Goal: Entertainment & Leisure: Consume media (video, audio)

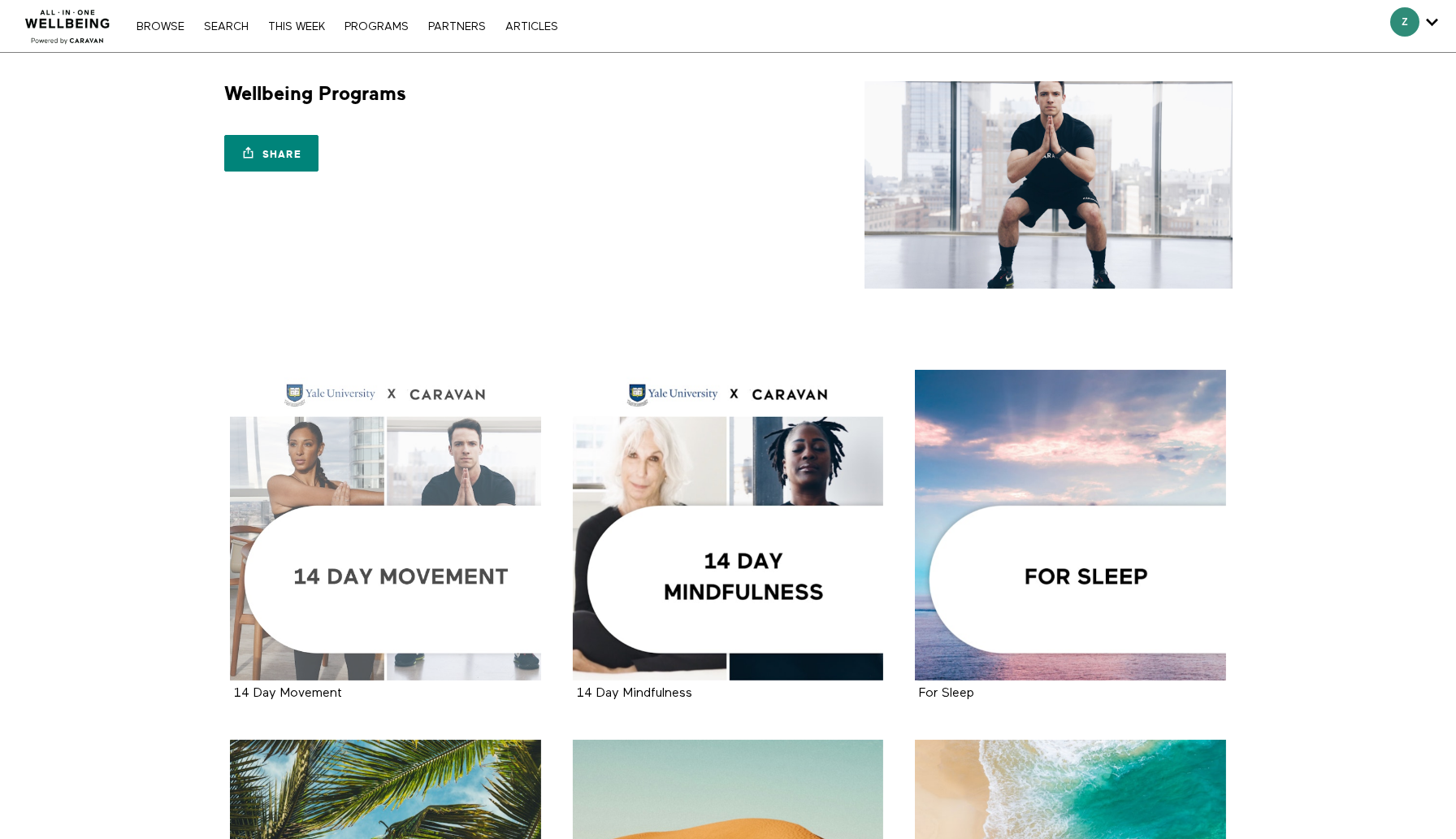
click at [289, 512] on div at bounding box center [386, 525] width 311 height 311
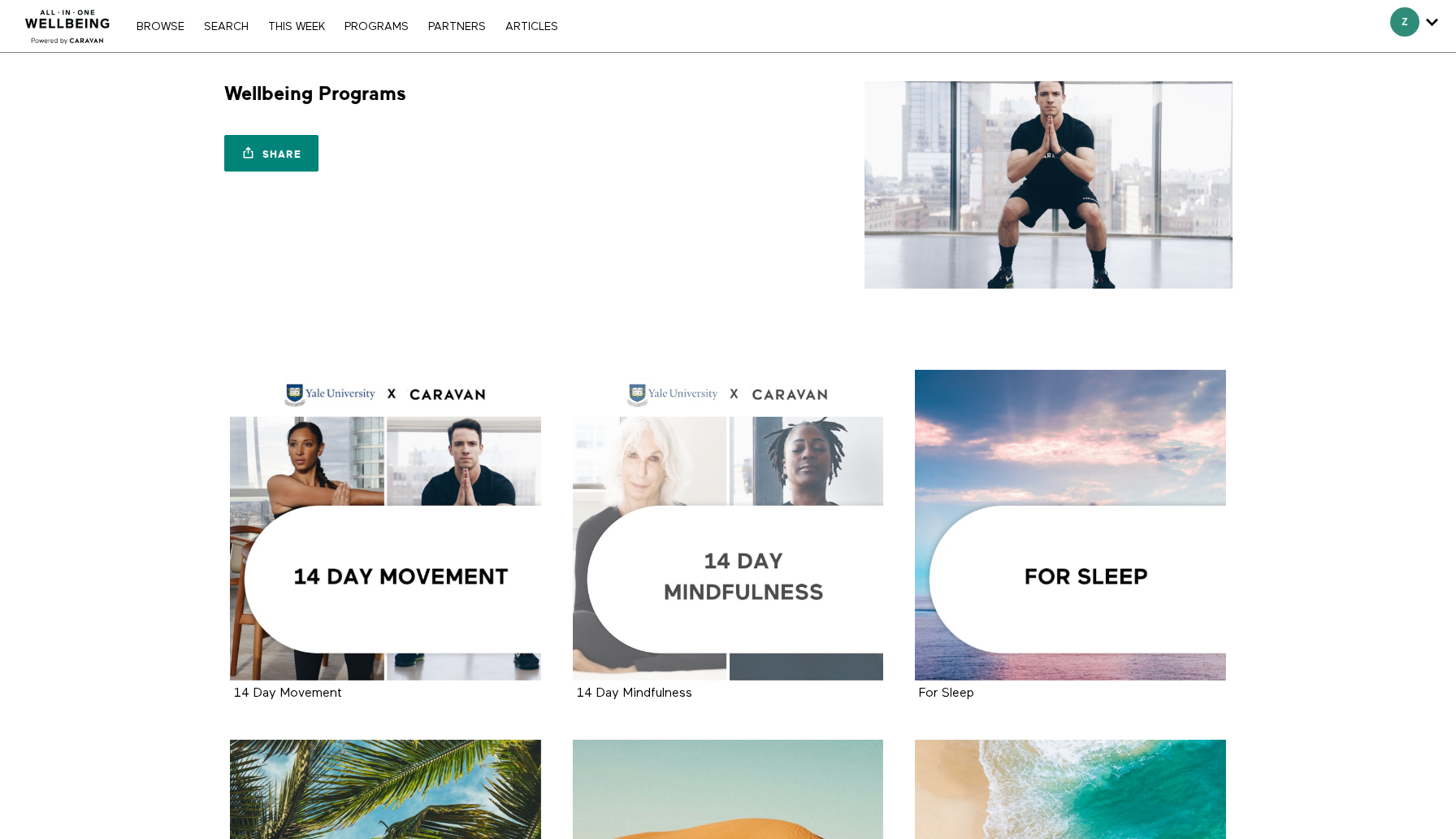
click at [680, 494] on div at bounding box center [728, 525] width 311 height 311
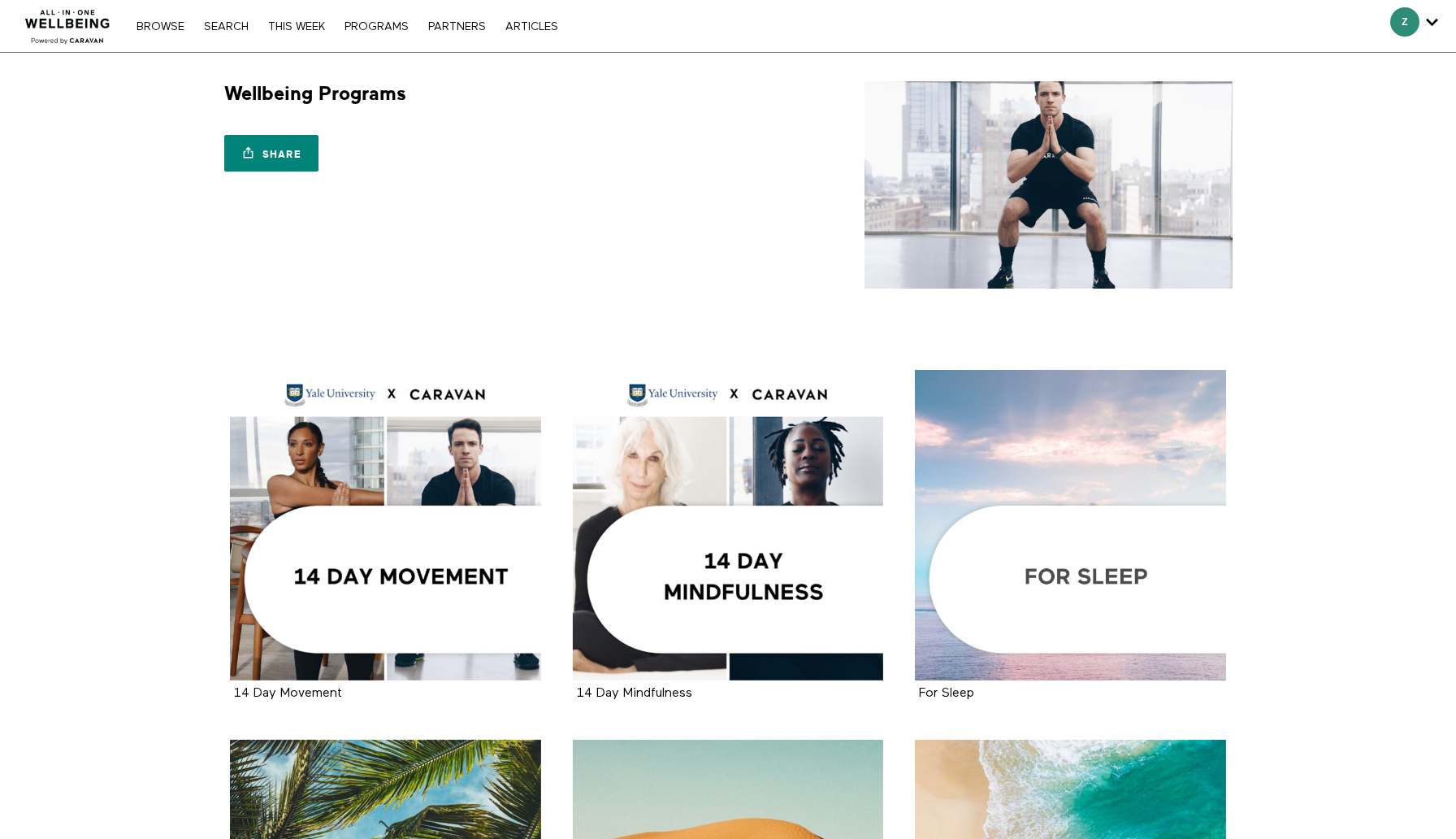
click at [1110, 487] on div at bounding box center [1070, 525] width 311 height 311
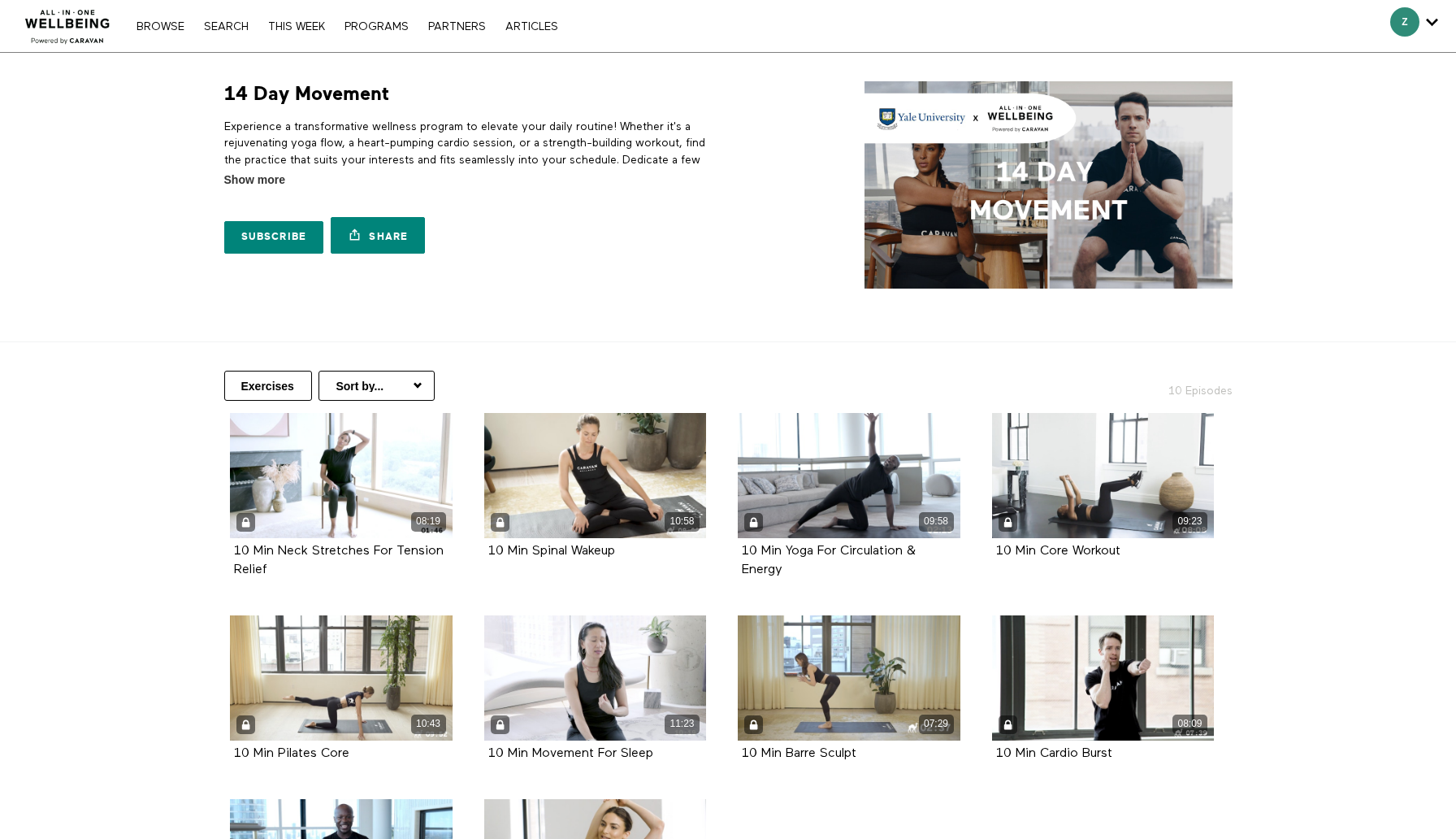
click at [398, 376] on select "Sort by... Alphabetical Release date" at bounding box center [376, 386] width 117 height 30
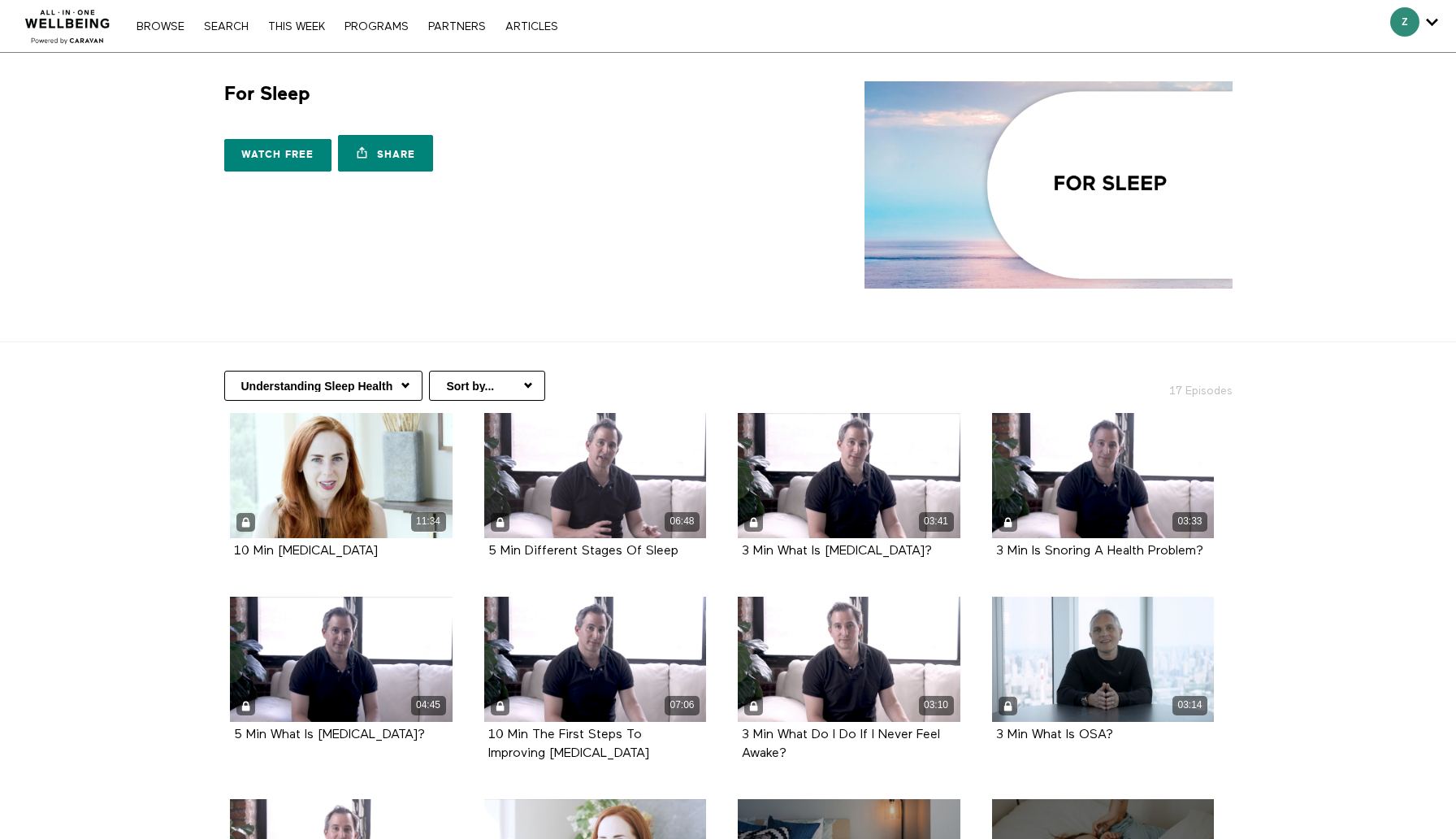
click at [408, 381] on select "Understanding Sleep Health In-Bed Relaxation Winding Down Before Bed" at bounding box center [323, 386] width 198 height 30
click at [498, 387] on select "Sort by... Alphabetical Release date" at bounding box center [487, 386] width 117 height 30
click at [525, 382] on select "Sort by... Alphabetical Release date" at bounding box center [487, 386] width 117 height 30
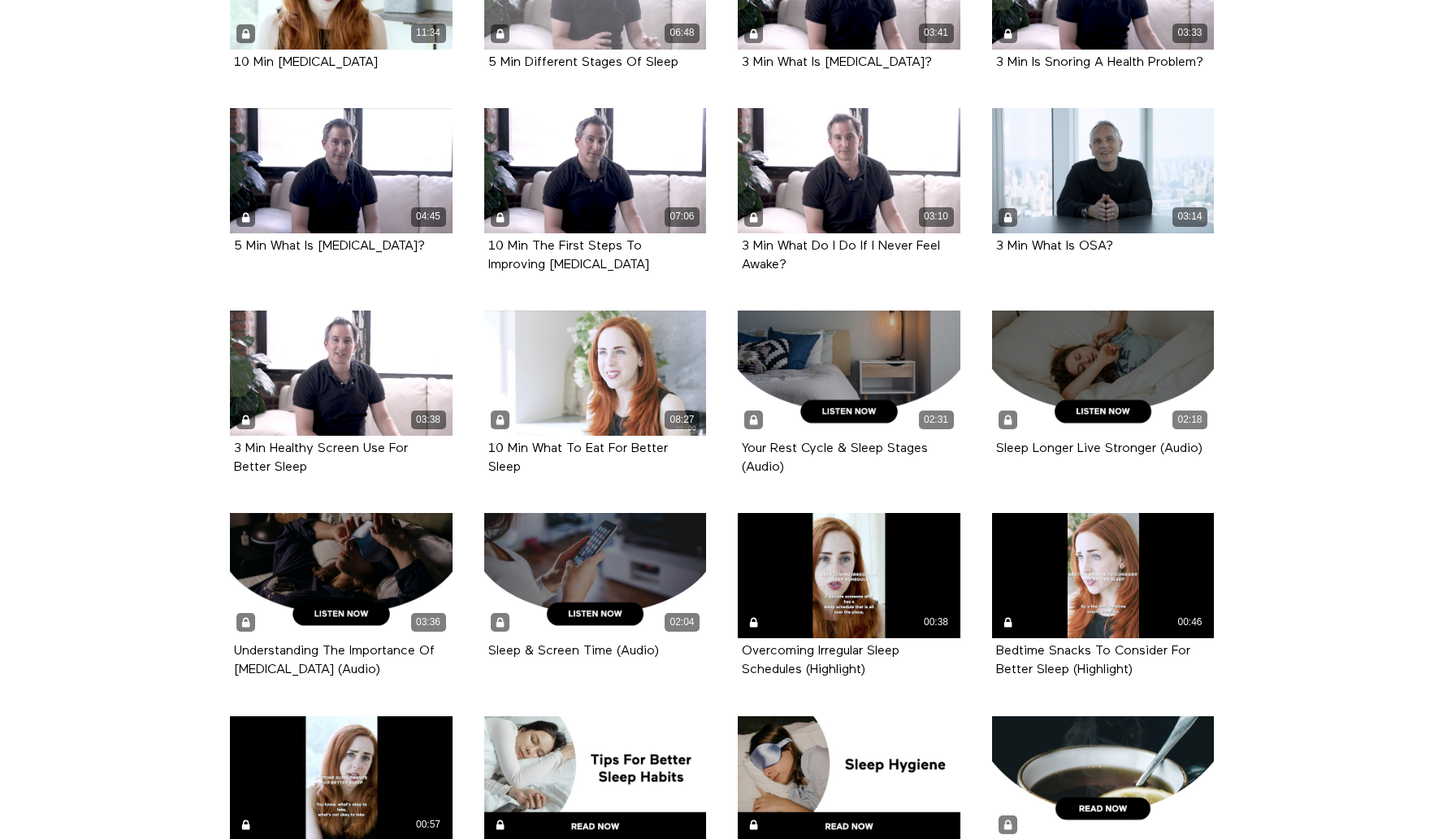
scroll to position [65, 0]
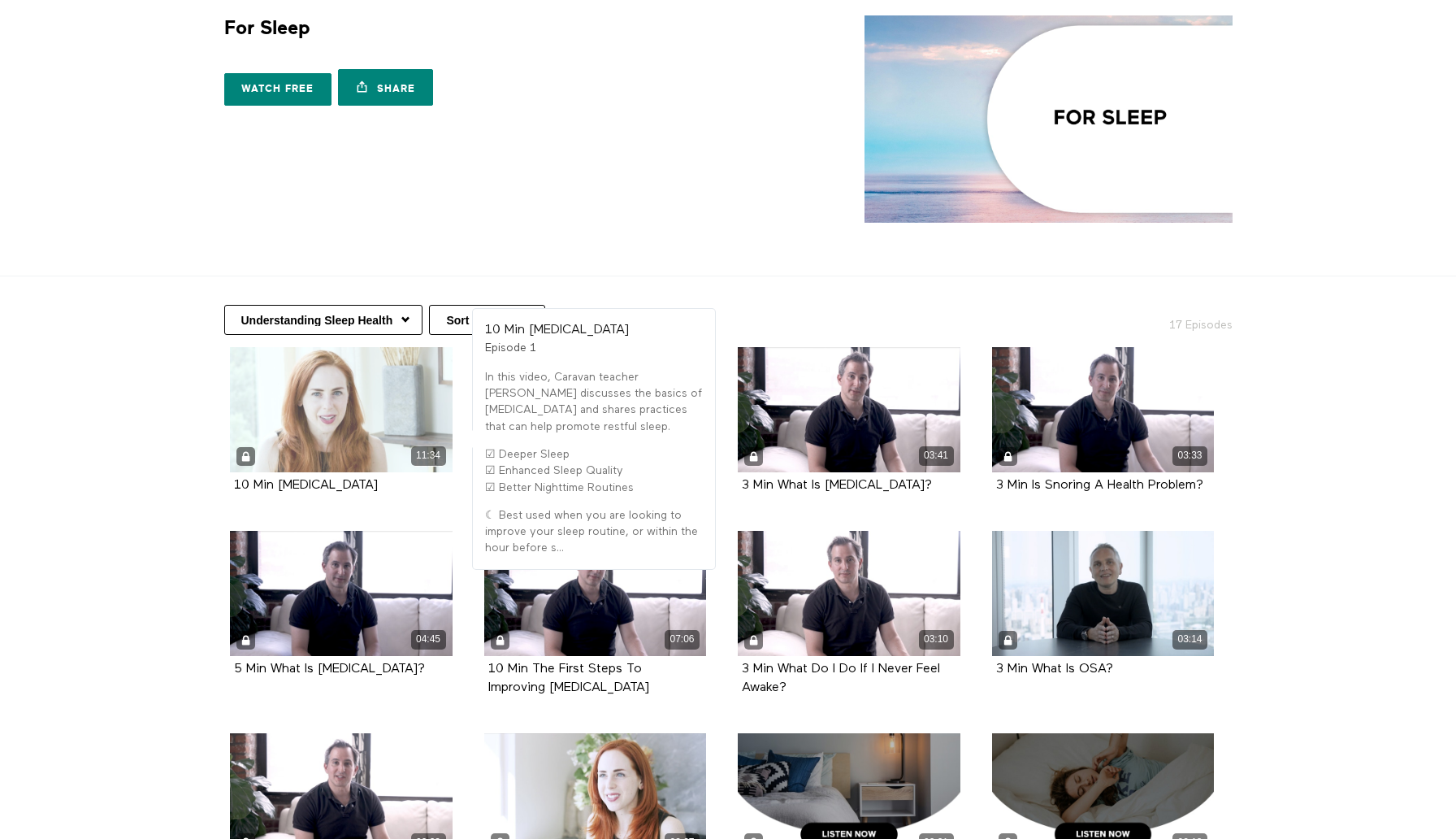
click at [323, 426] on div "11:34" at bounding box center [341, 410] width 223 height 125
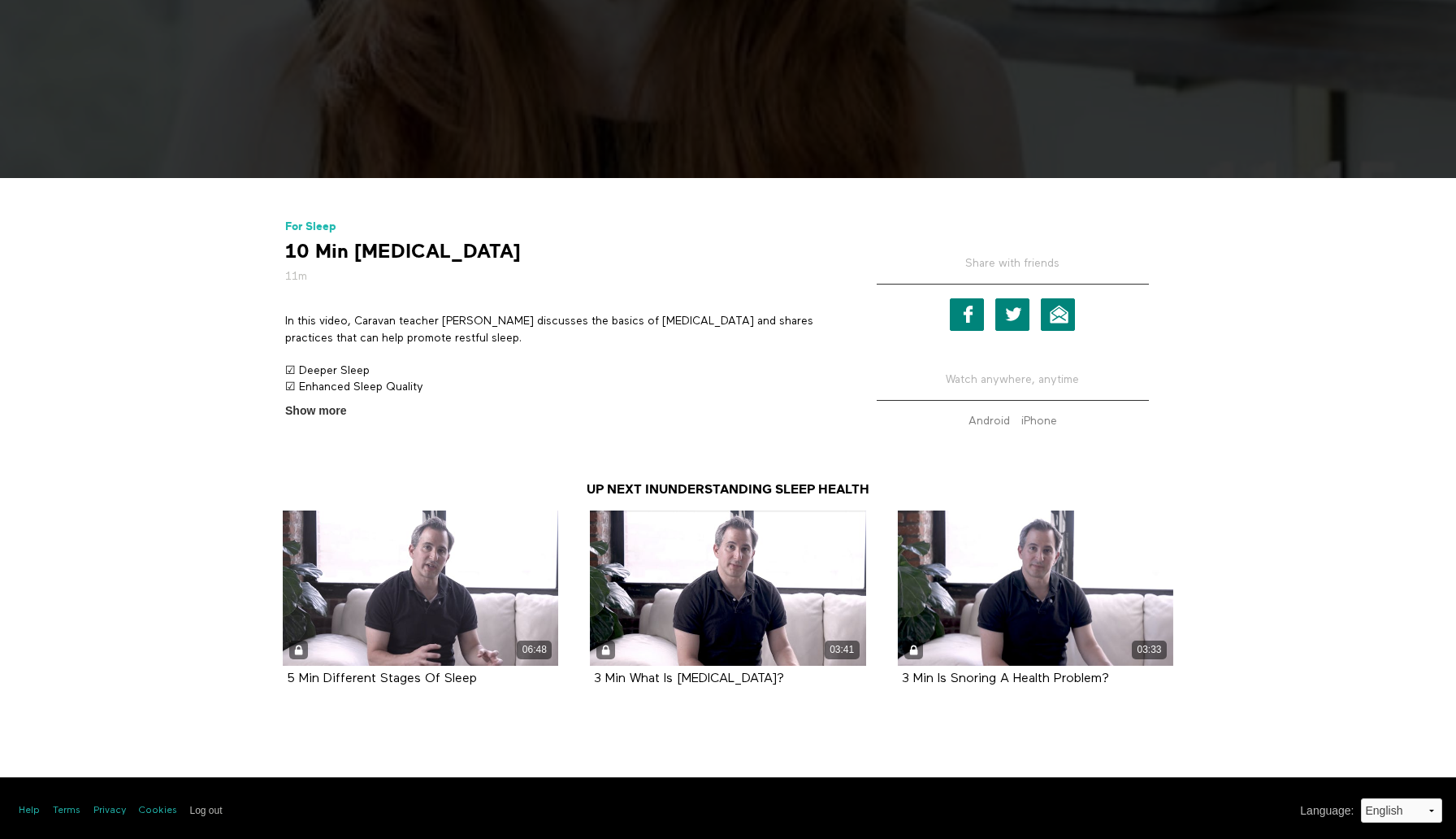
scroll to position [545, 0]
